Goal: Task Accomplishment & Management: Manage account settings

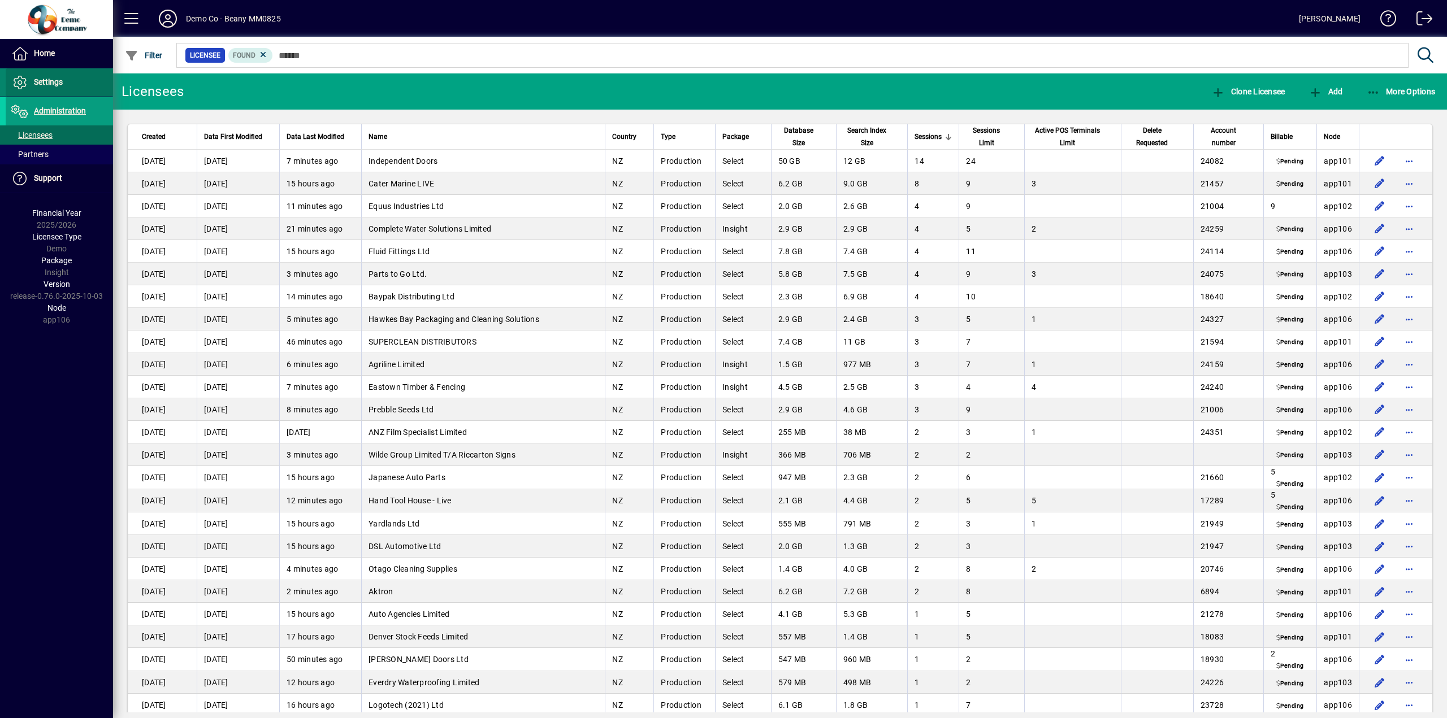
click at [42, 83] on span "Settings" at bounding box center [48, 81] width 29 height 9
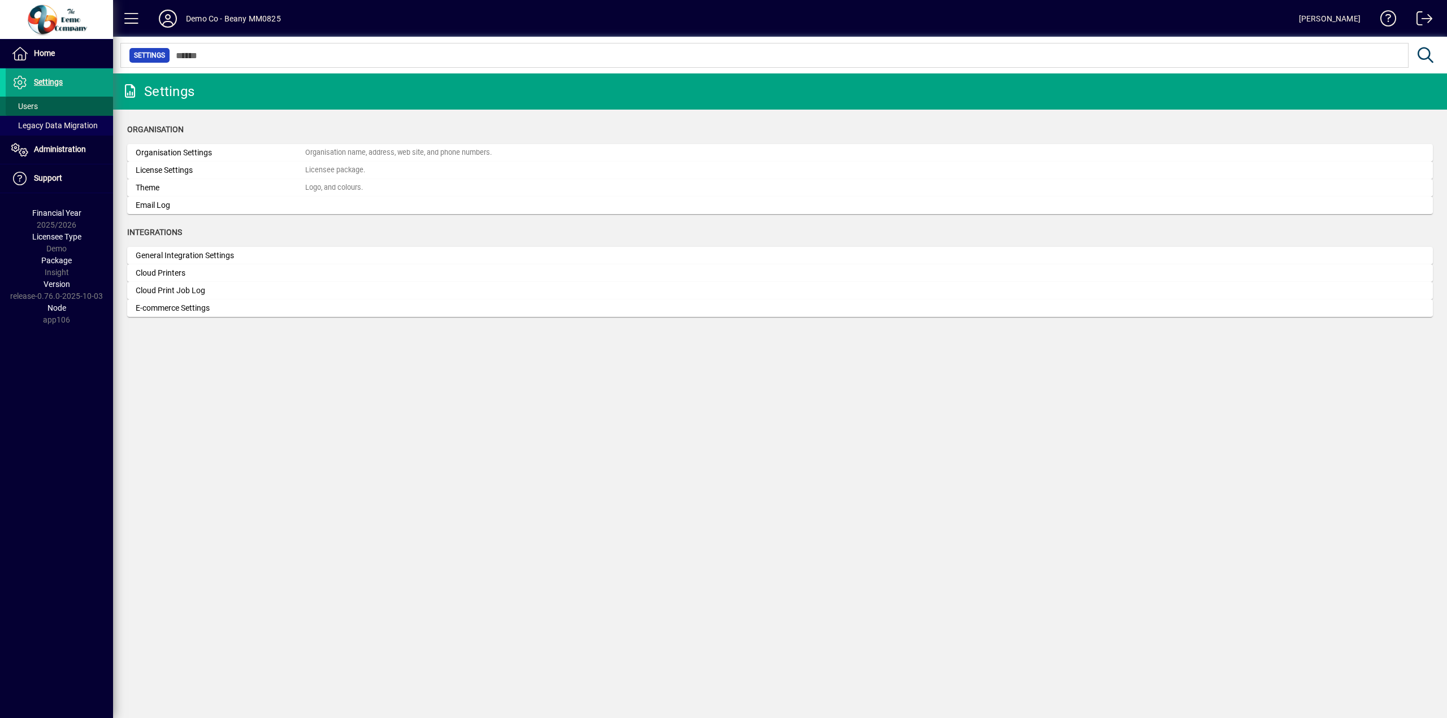
click at [30, 103] on span "Users" at bounding box center [24, 106] width 27 height 9
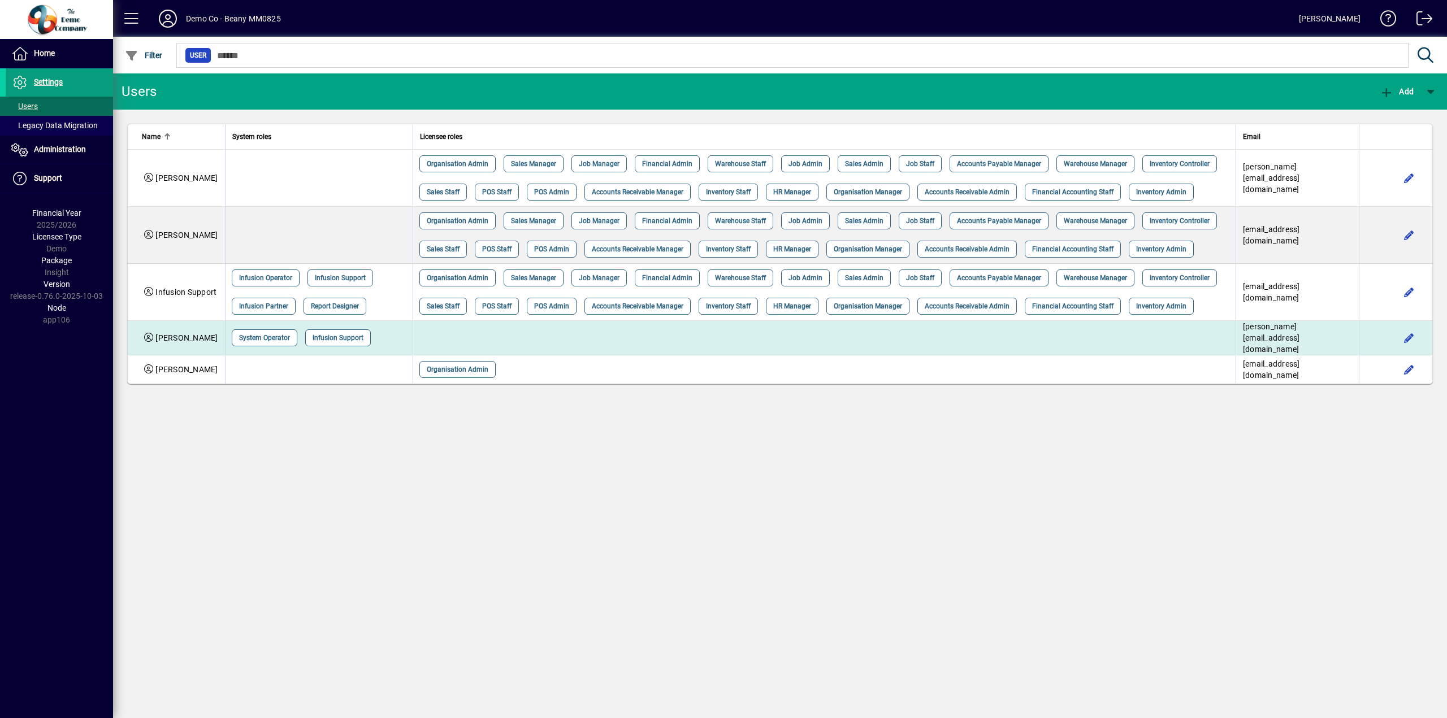
click at [180, 337] on div "[PERSON_NAME]" at bounding box center [180, 337] width 76 height 11
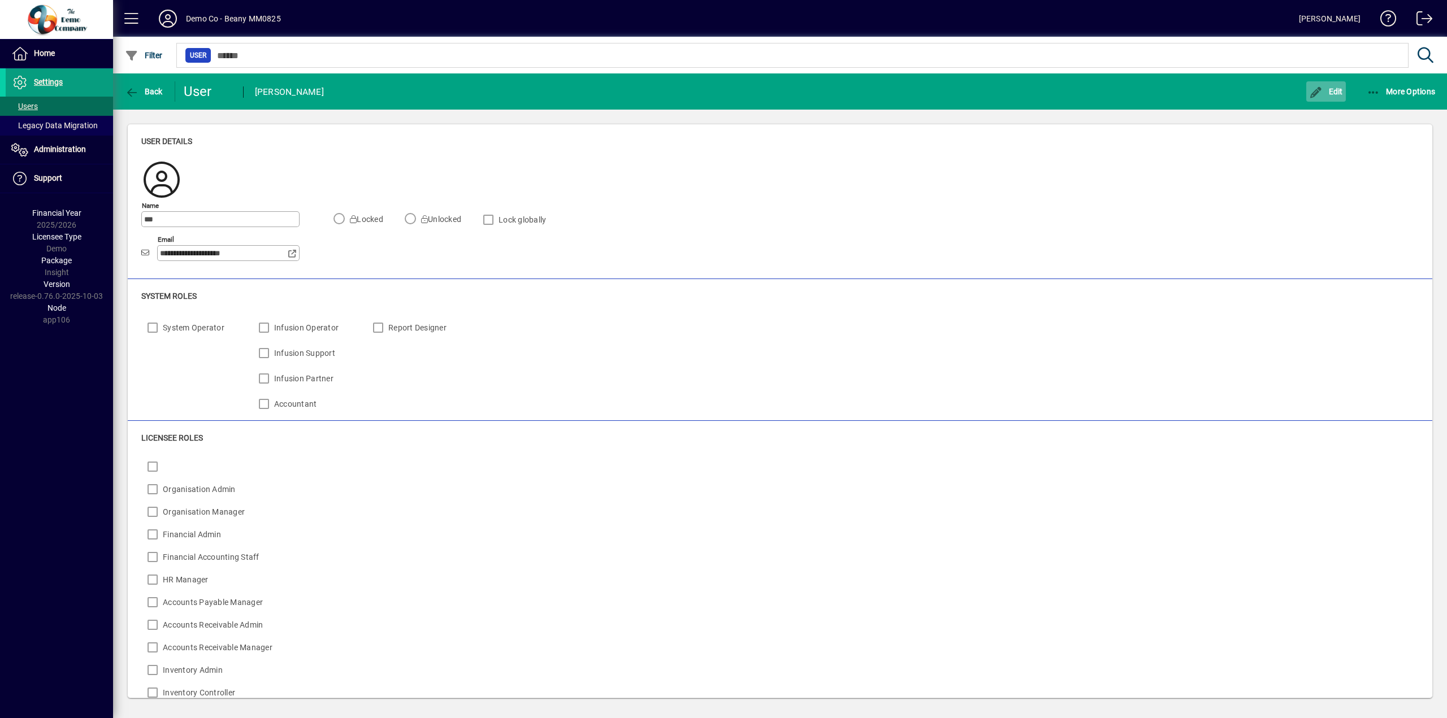
click at [1328, 93] on span "Edit" at bounding box center [1326, 91] width 34 height 9
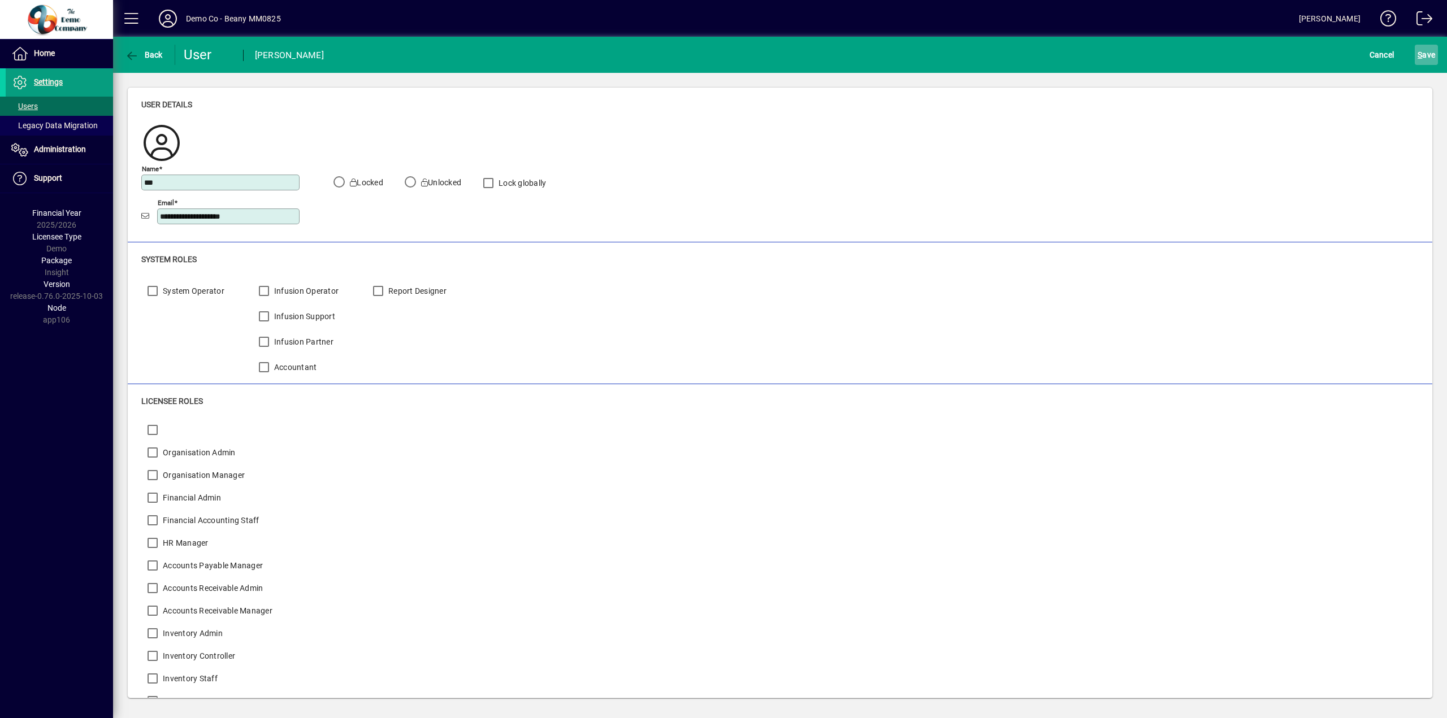
click at [1421, 49] on span "S ave" at bounding box center [1427, 55] width 18 height 18
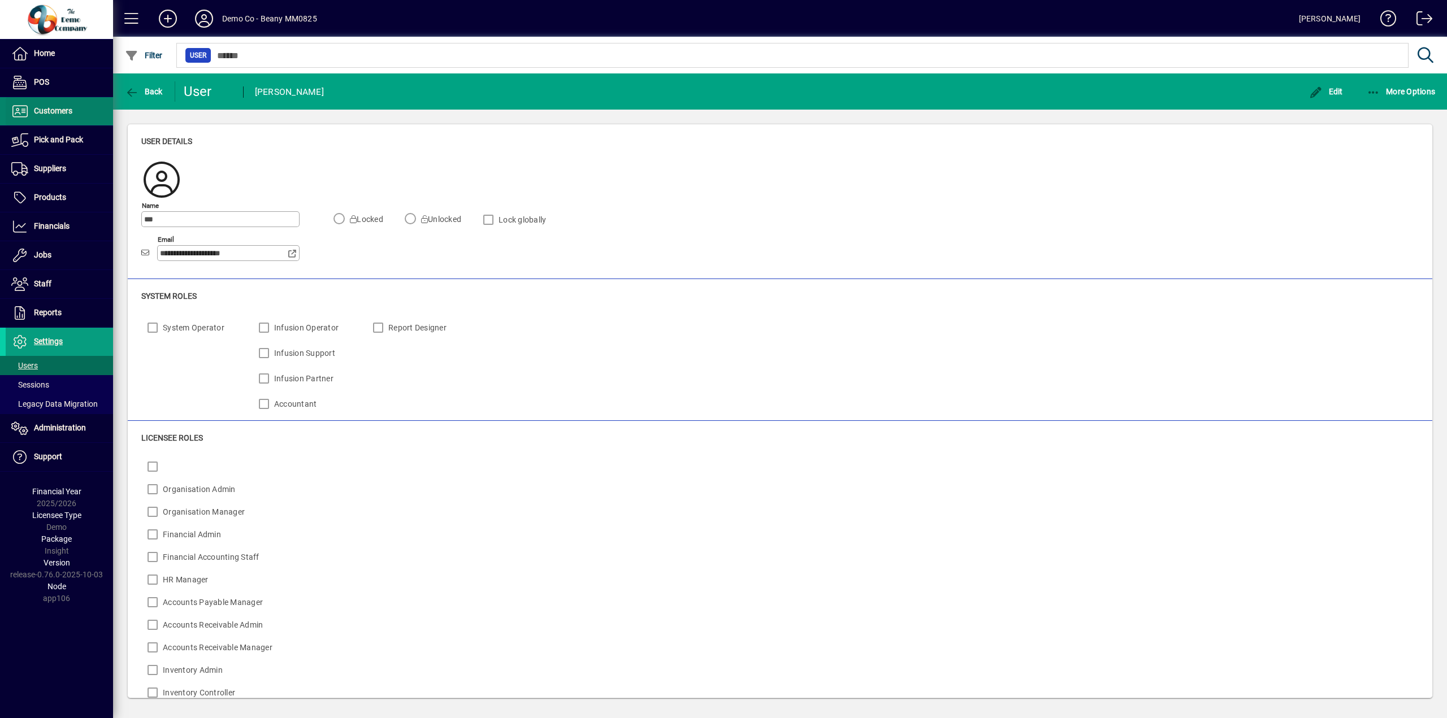
click at [51, 111] on span "Customers" at bounding box center [53, 110] width 38 height 9
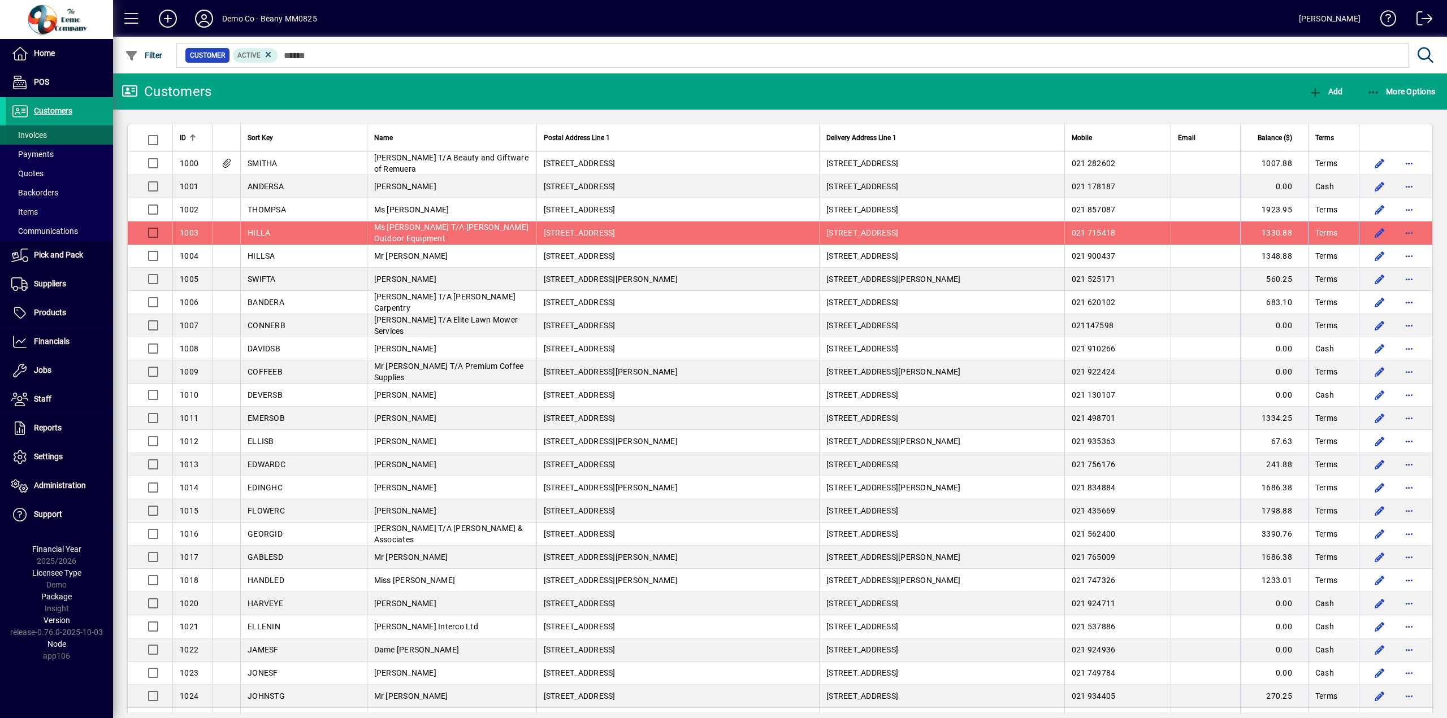
click at [27, 132] on span "Invoices" at bounding box center [29, 135] width 36 height 9
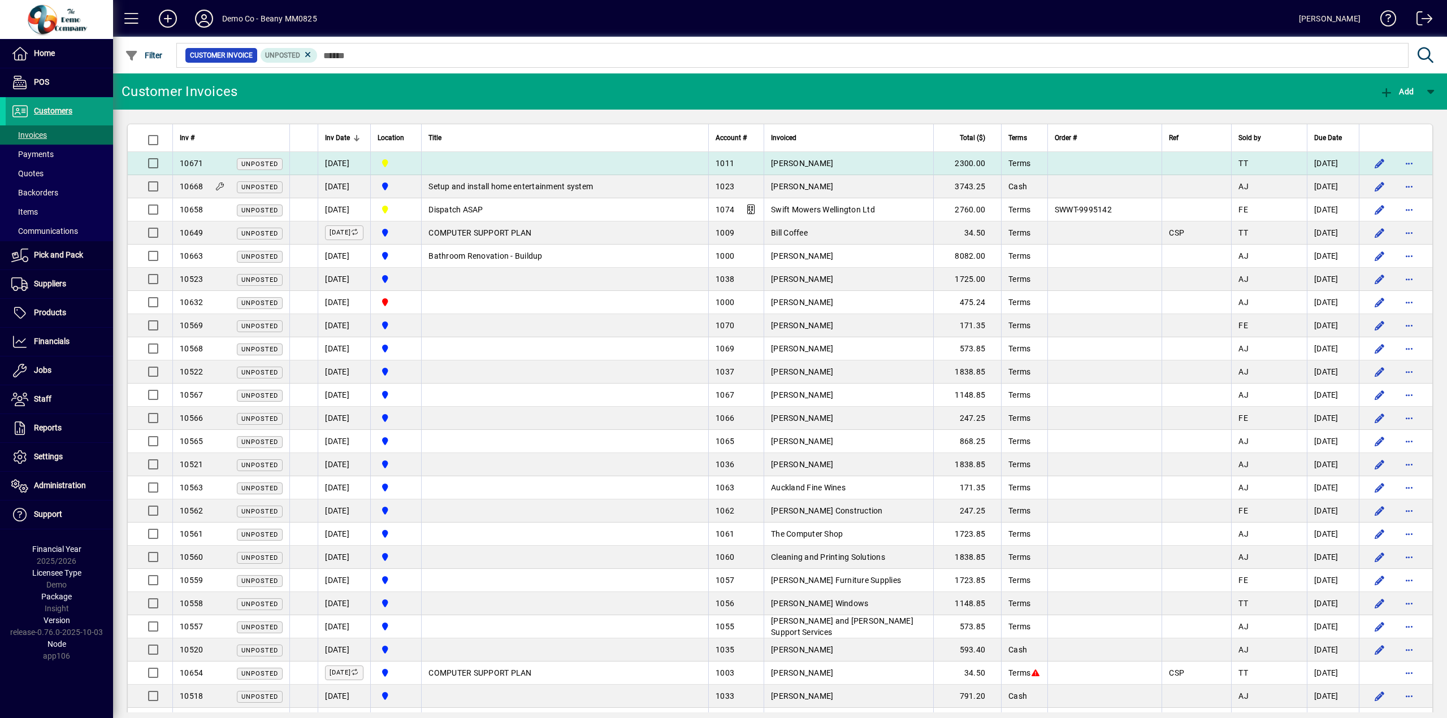
click at [328, 168] on td "07/04/2025" at bounding box center [344, 163] width 53 height 23
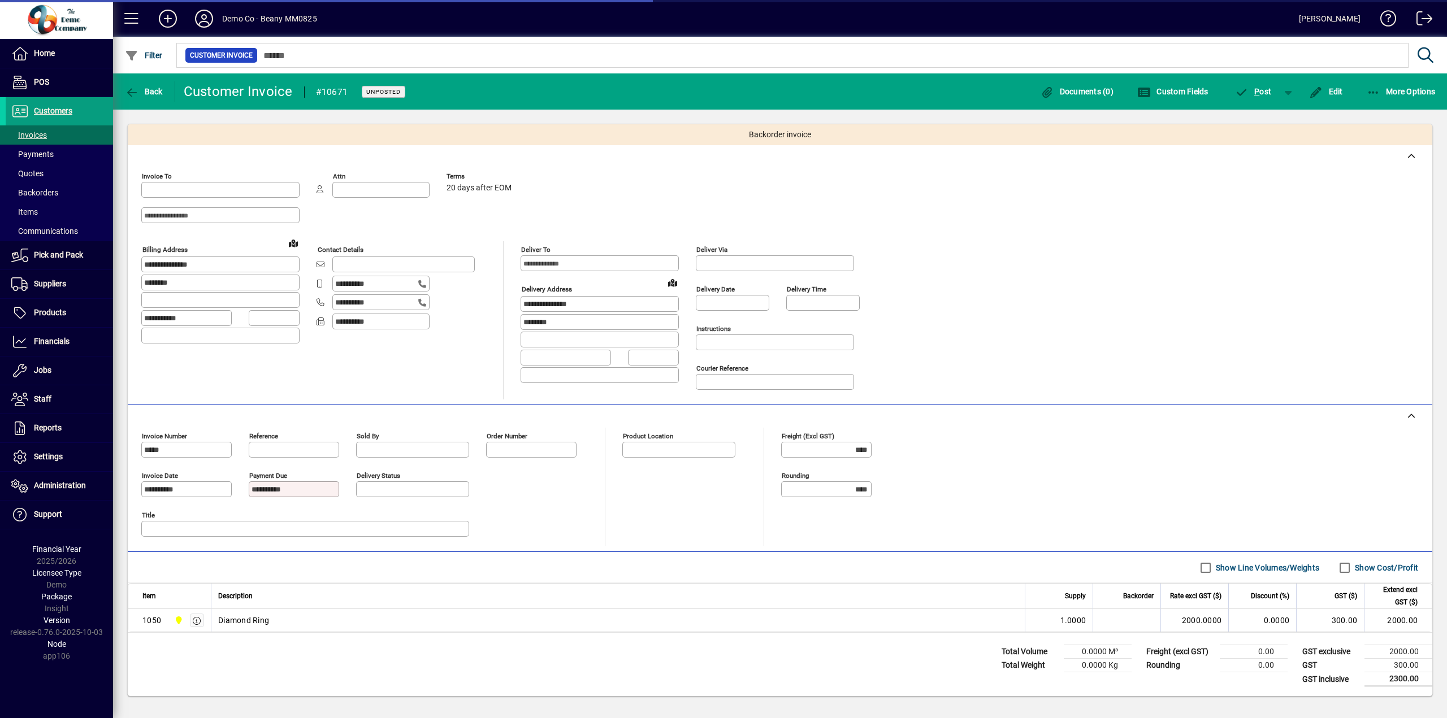
type input "**********"
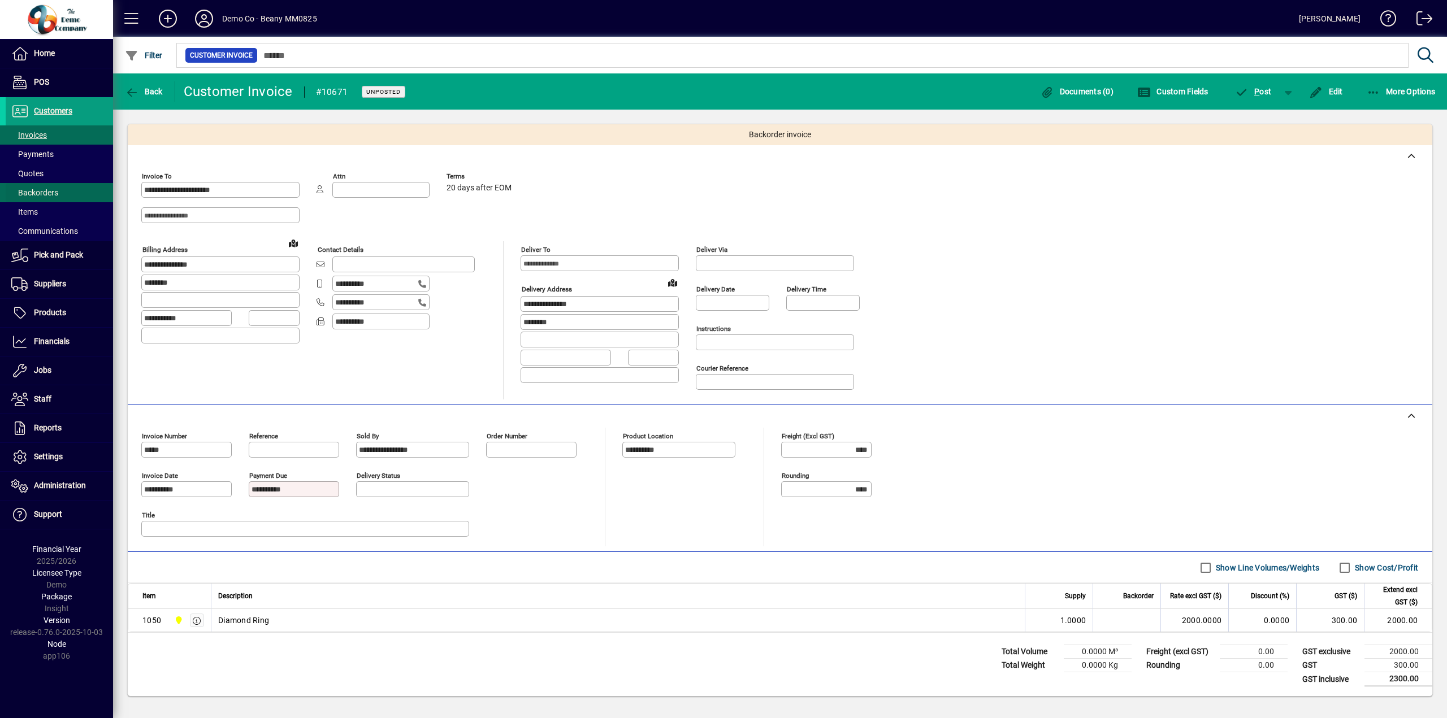
click at [45, 197] on span "Backorders" at bounding box center [34, 192] width 47 height 9
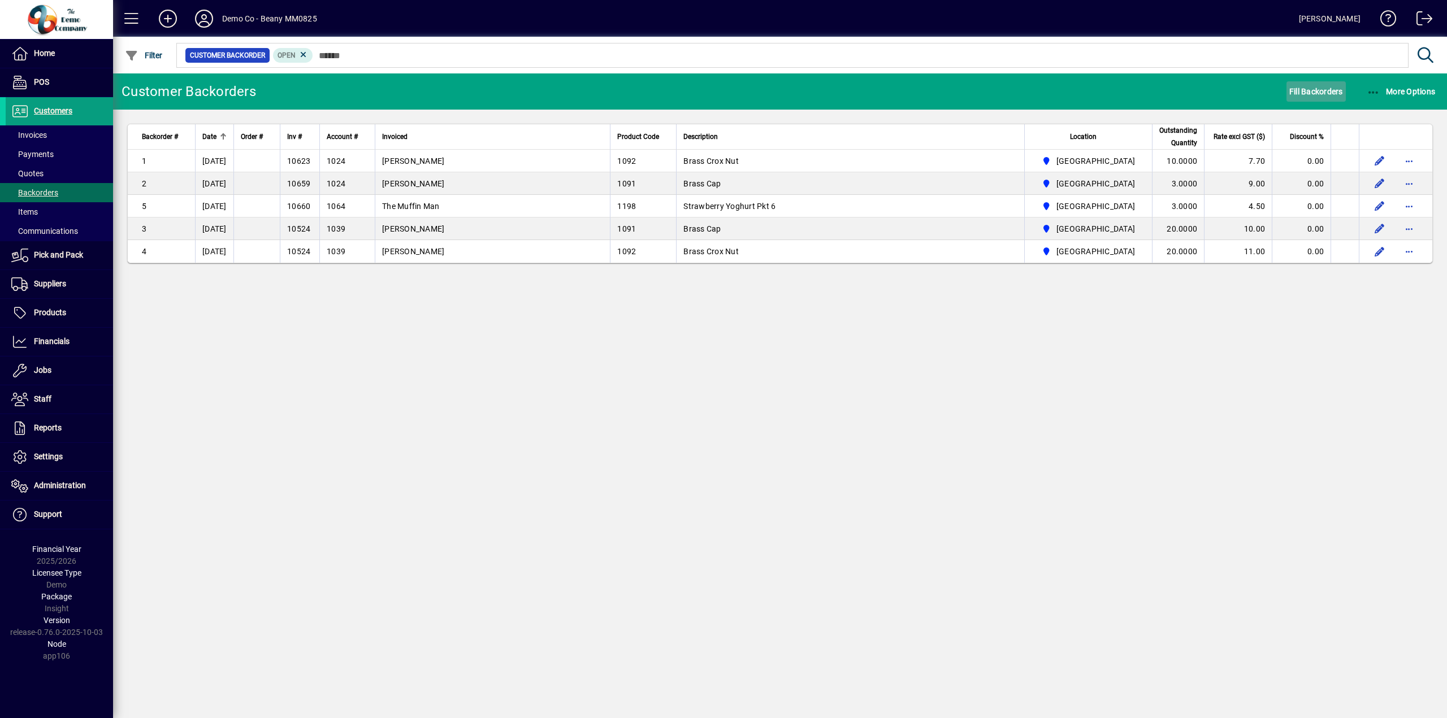
click at [1314, 91] on span "Fill Backorders" at bounding box center [1316, 92] width 54 height 18
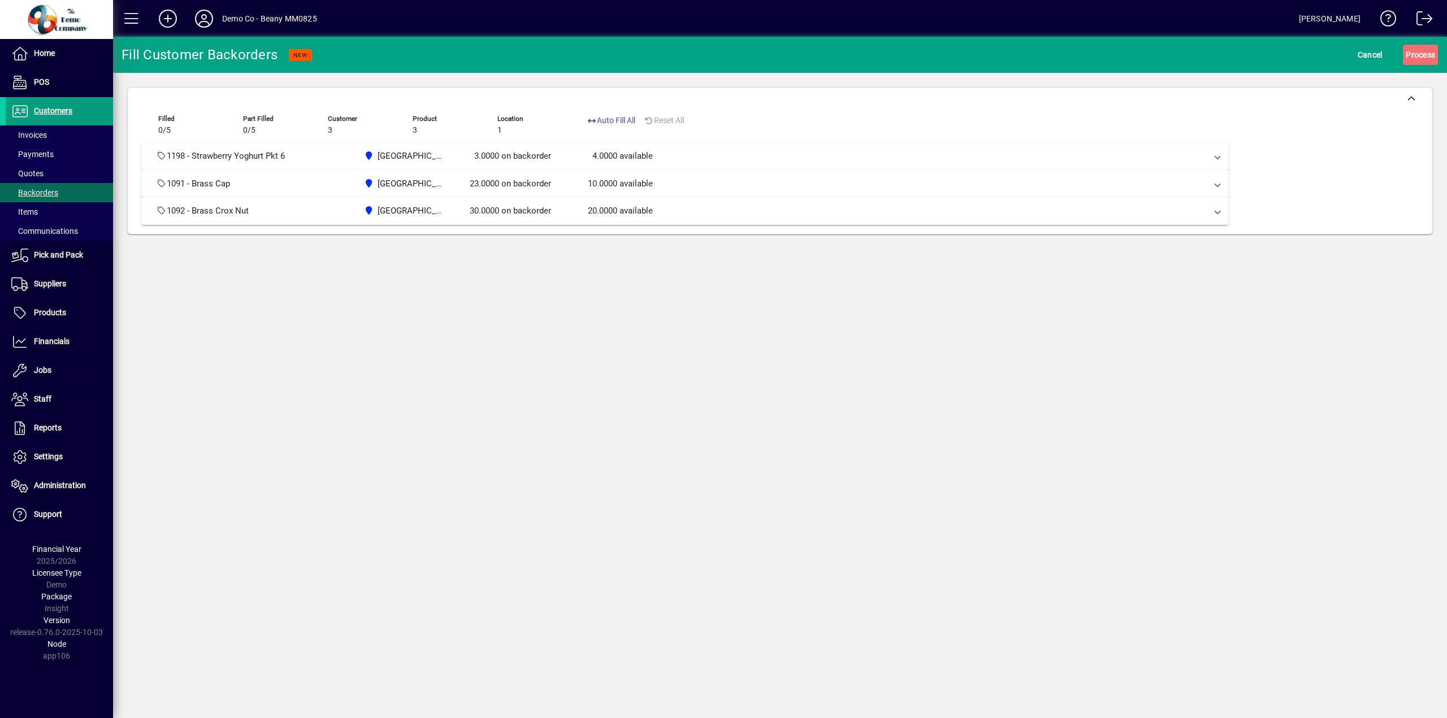
click at [209, 14] on icon at bounding box center [204, 19] width 23 height 18
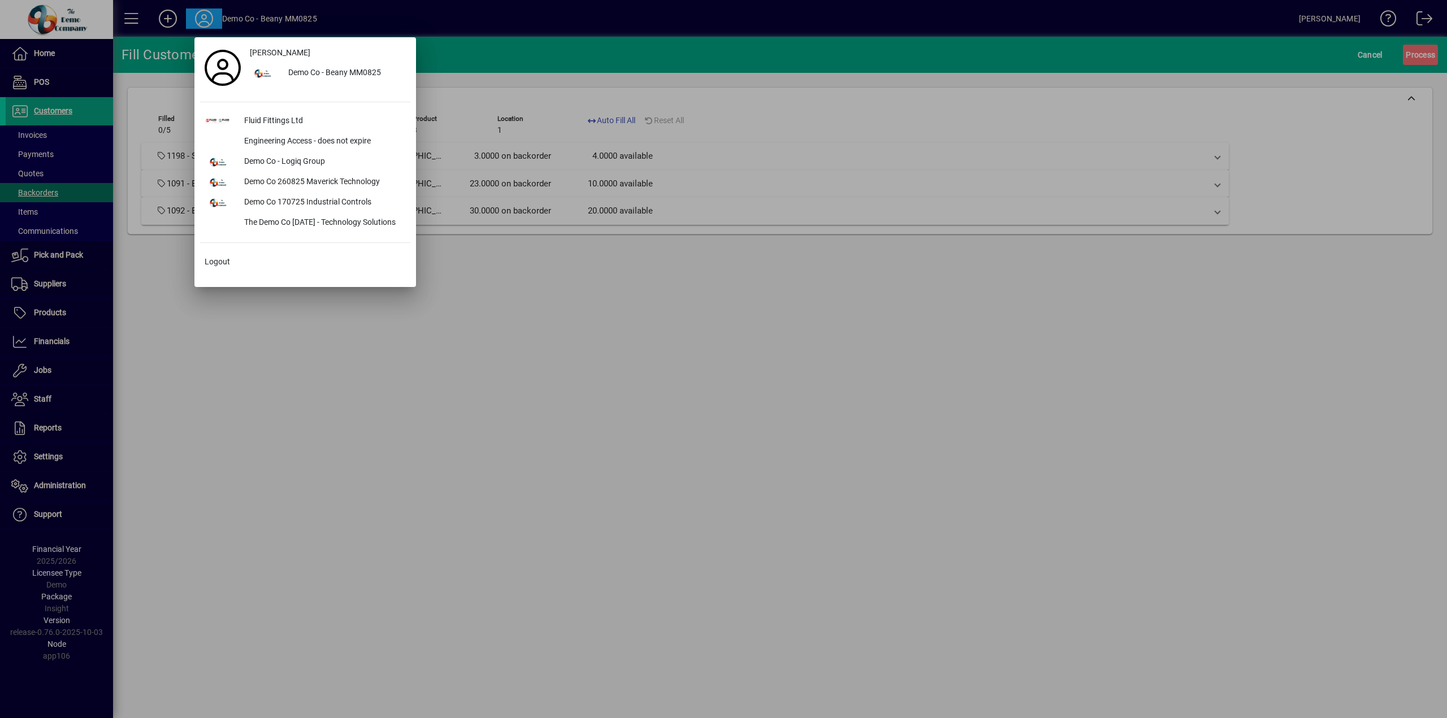
click at [349, 138] on div "Engineering Access - does not expire" at bounding box center [322, 142] width 175 height 20
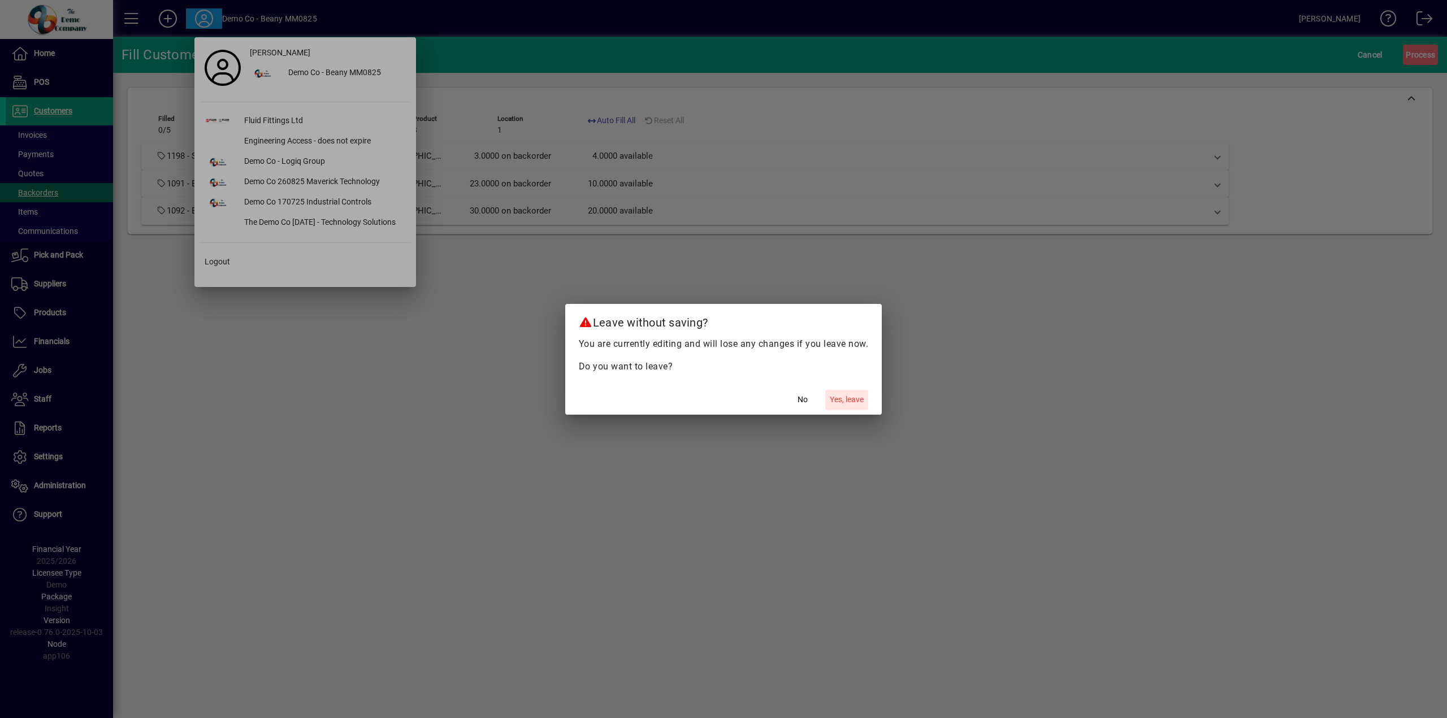
click at [837, 401] on span "Yes, leave" at bounding box center [847, 400] width 34 height 12
